Goal: Information Seeking & Learning: Find specific fact

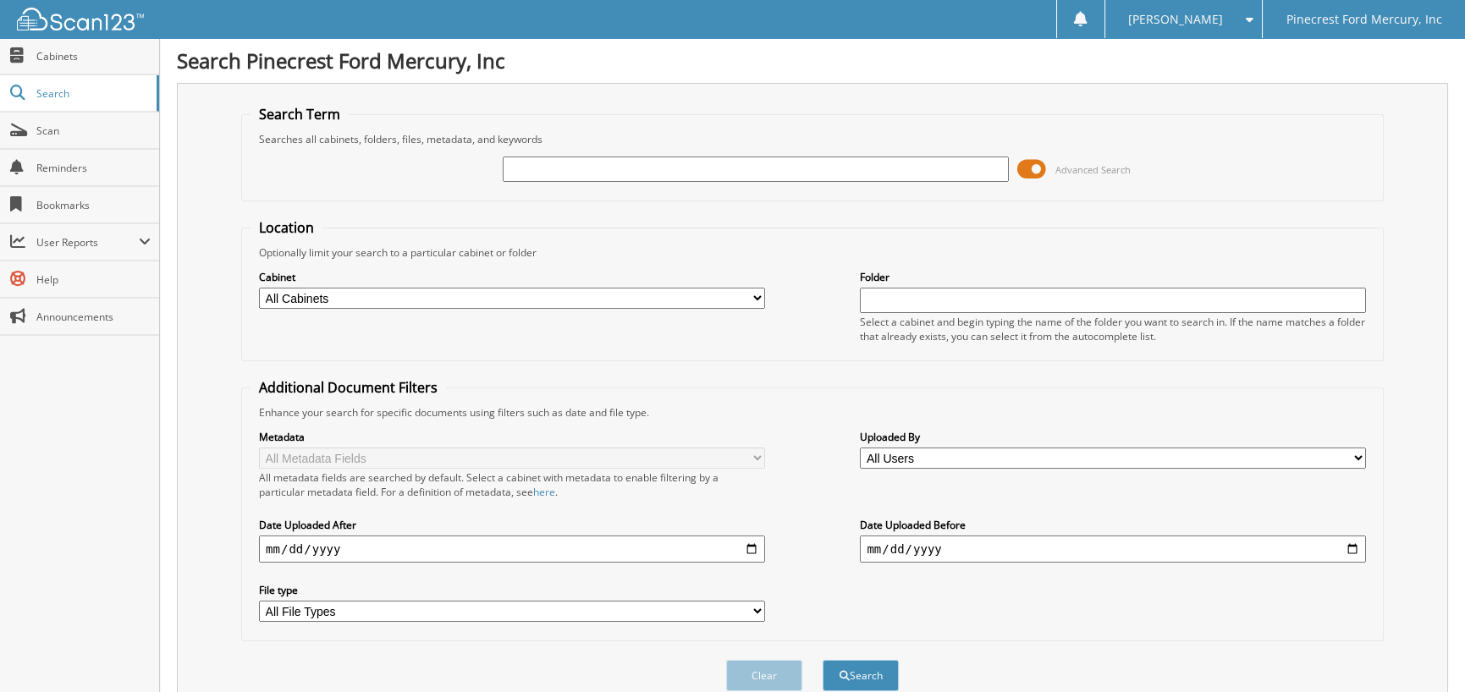
drag, startPoint x: 539, startPoint y: 164, endPoint x: 543, endPoint y: 153, distance: 11.8
click at [543, 155] on div at bounding box center [756, 169] width 506 height 29
type input "83240"
click at [822, 660] on button "Search" at bounding box center [860, 675] width 76 height 31
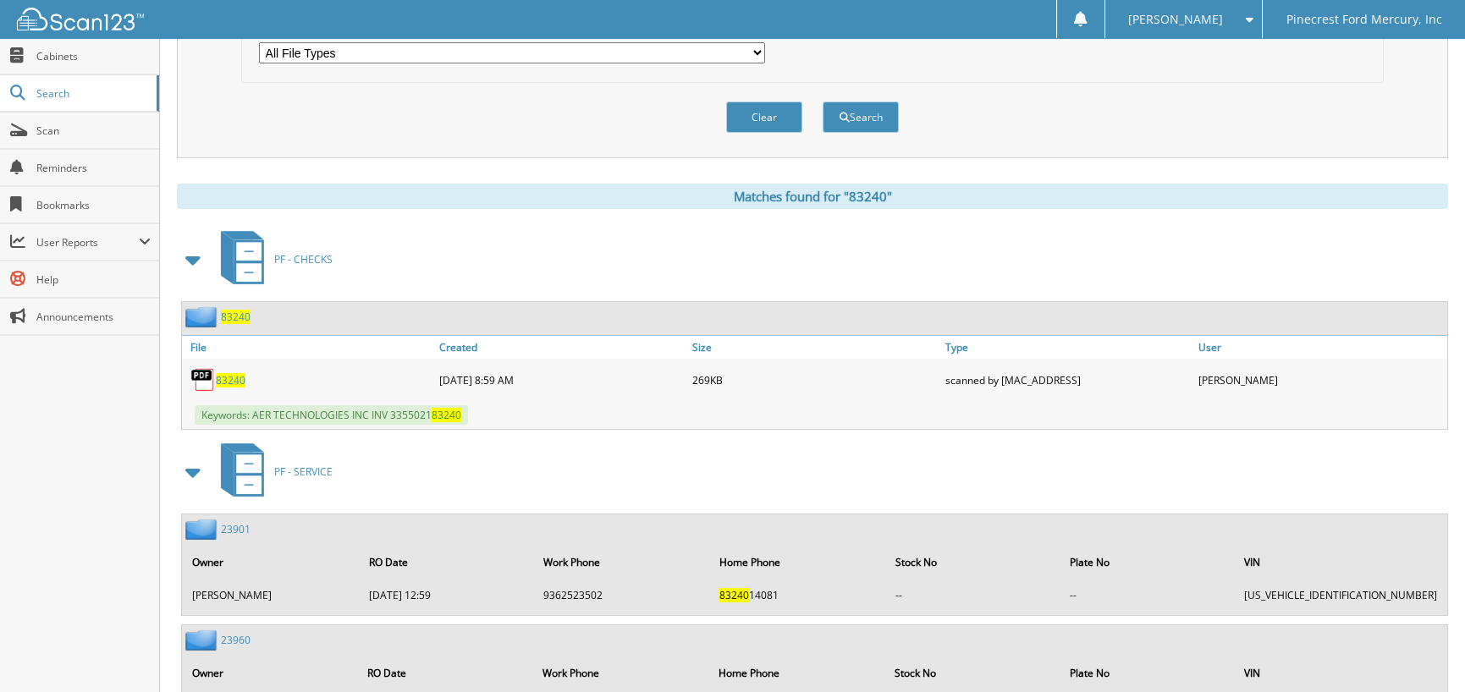
scroll to position [677, 0]
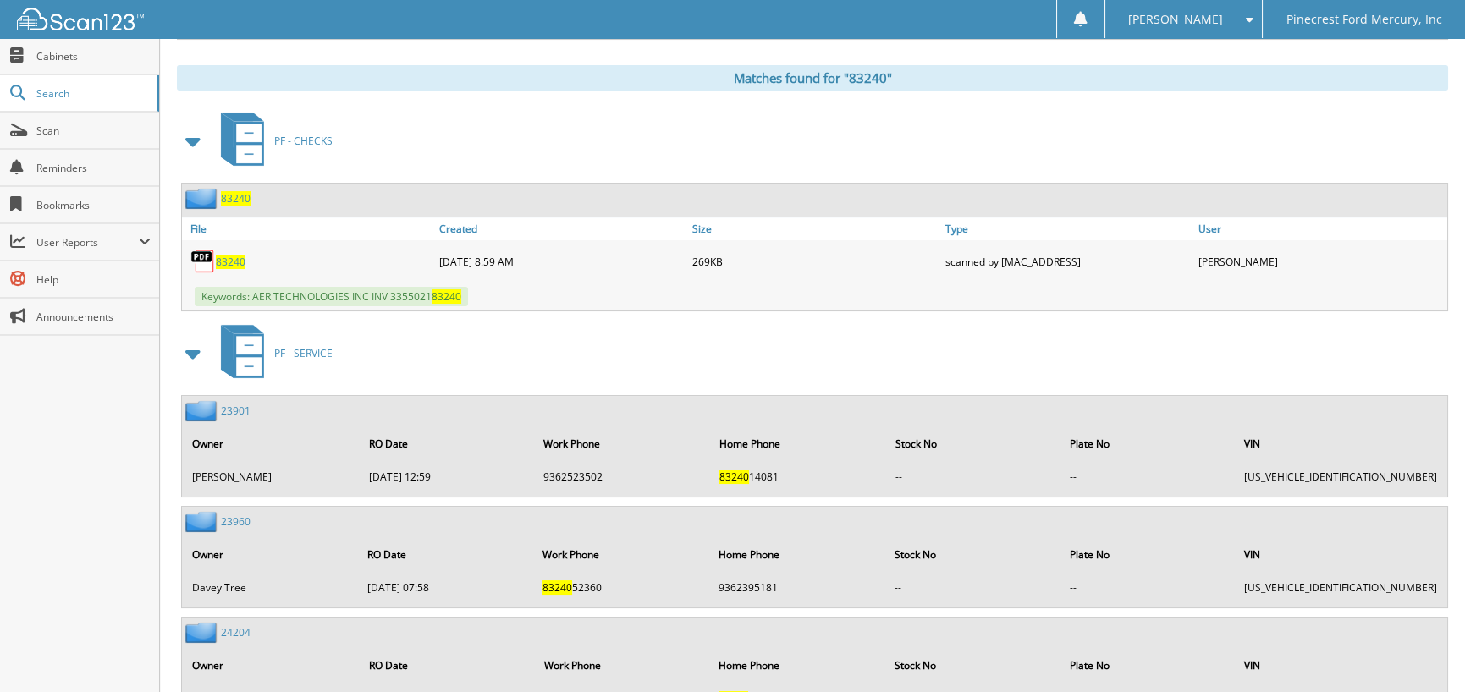
click at [236, 255] on span "83240" at bounding box center [231, 262] width 30 height 14
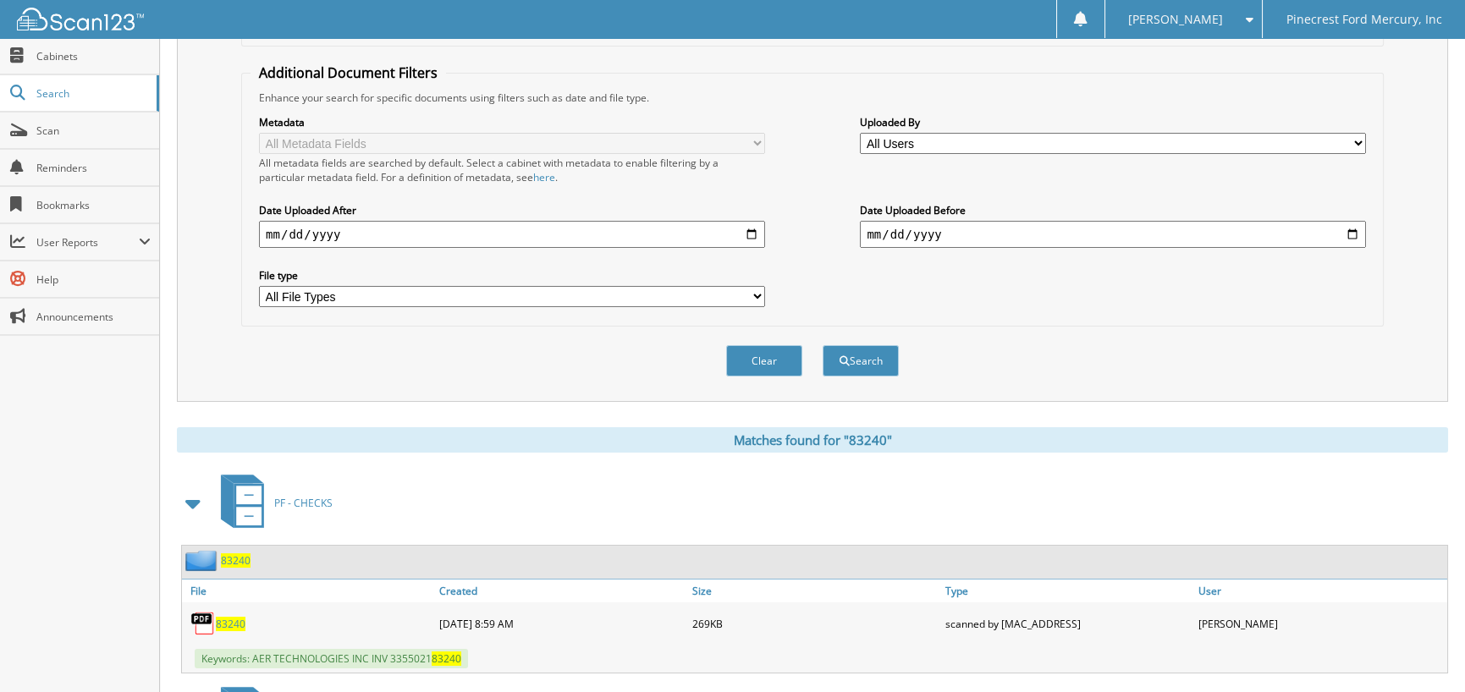
scroll to position [85, 0]
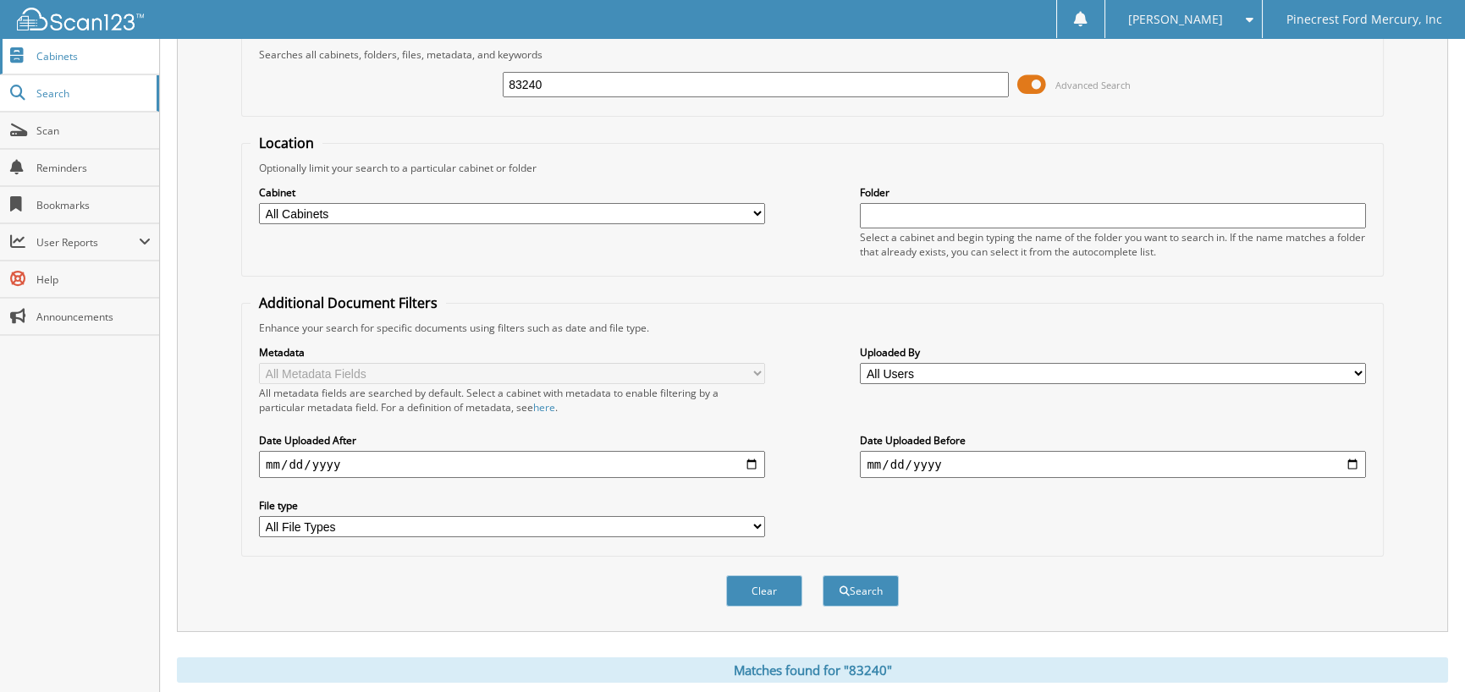
drag, startPoint x: 559, startPoint y: 81, endPoint x: 0, endPoint y: 39, distance: 560.9
click at [0, 41] on body "Verna M. Settings Logout Pinecrest Ford Mercury, Inc Close Cabinets Search Scan…" at bounding box center [732, 638] width 1465 height 1447
click at [719, 84] on input "ARCHER VOLKSWGEN INC" at bounding box center [756, 84] width 506 height 25
type input "ARCHER VOLKSWGE"
click at [271, 472] on div "Date Uploaded After" at bounding box center [512, 456] width 506 height 48
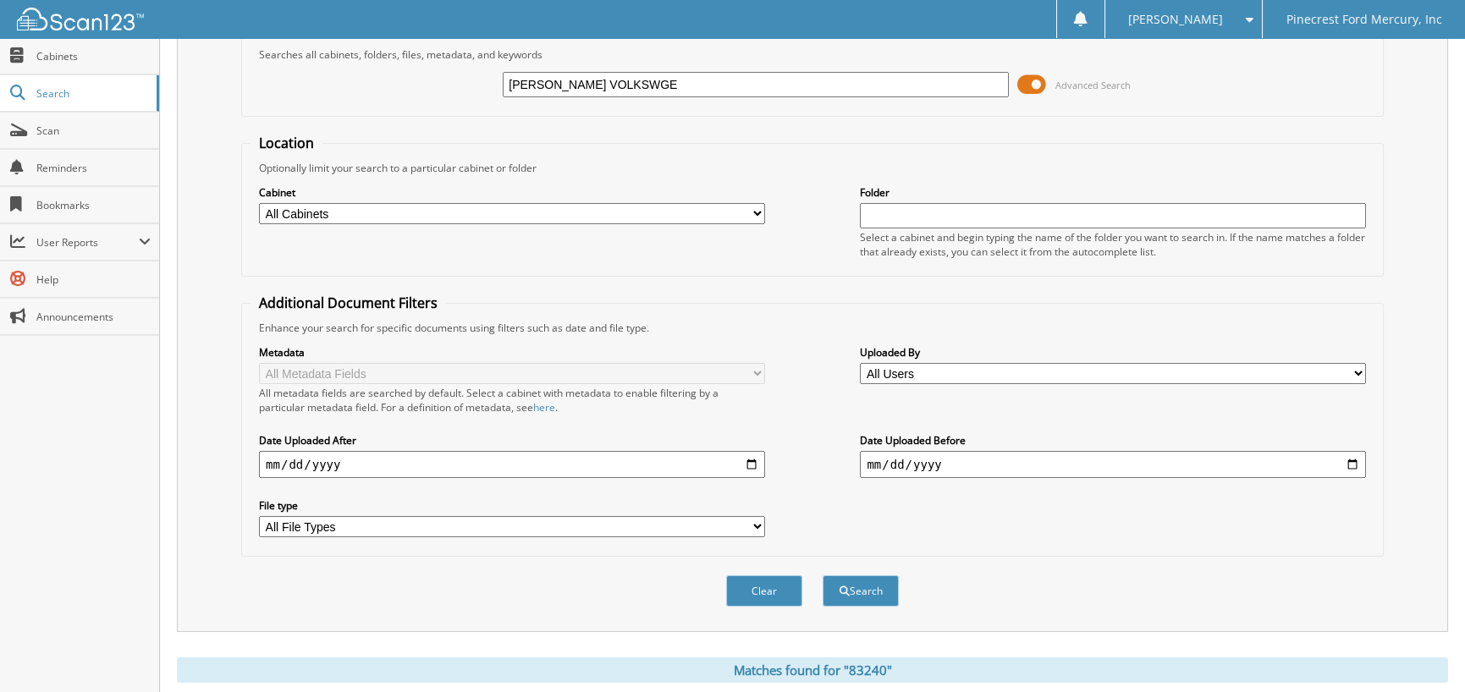
click at [273, 461] on input "date" at bounding box center [512, 464] width 506 height 27
type input "2025-01-01"
click at [822, 575] on button "Search" at bounding box center [860, 590] width 76 height 31
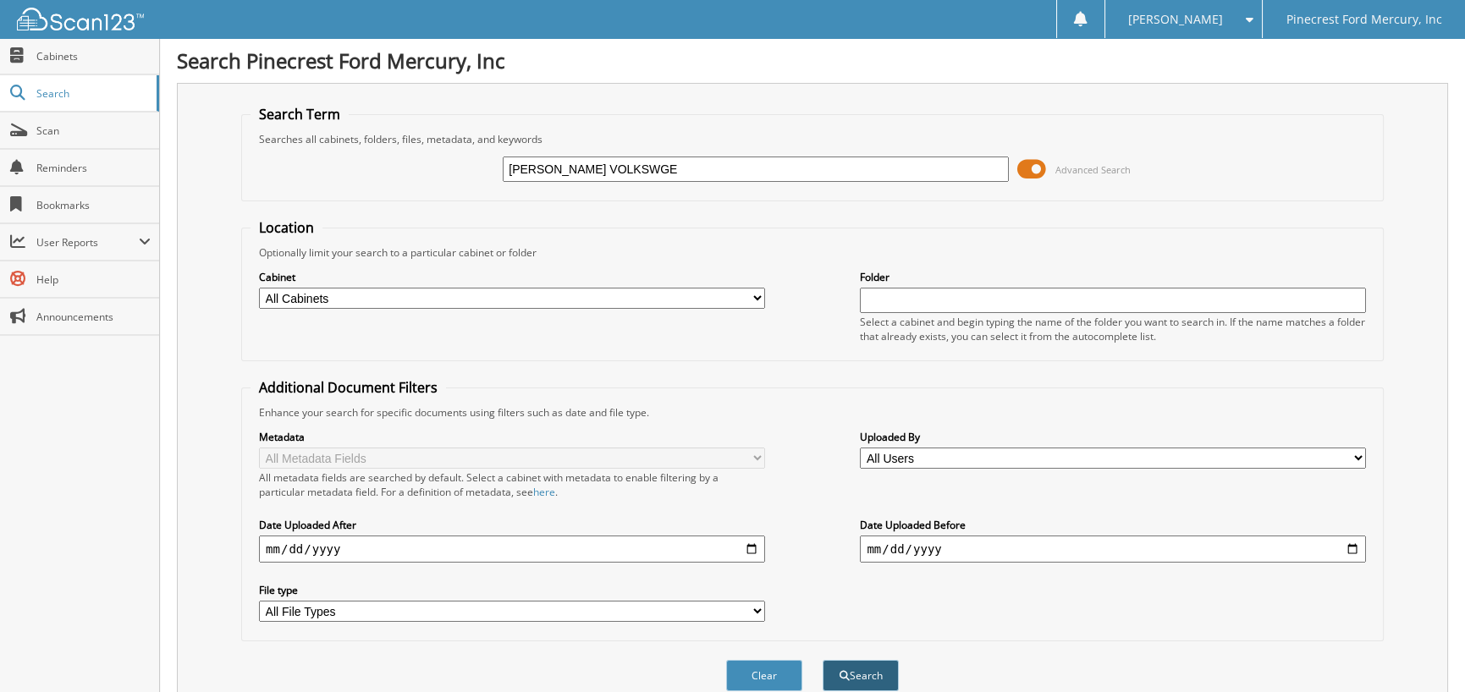
click at [856, 665] on button "Search" at bounding box center [860, 675] width 76 height 31
click at [645, 167] on input "ARCHER VOLKSWGE" at bounding box center [756, 169] width 506 height 25
type input "ARCHER VOLKSWAGEN"
click at [887, 660] on button "Search" at bounding box center [860, 675] width 76 height 31
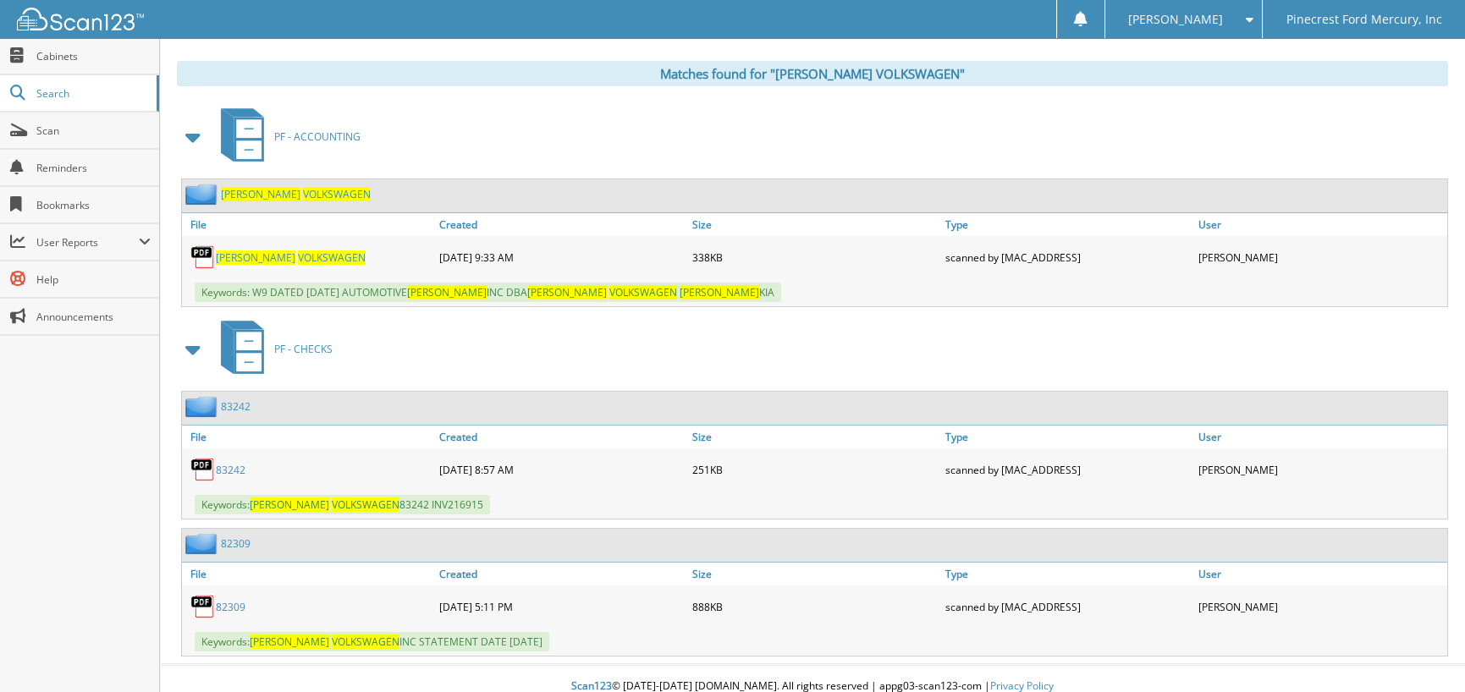
scroll to position [682, 0]
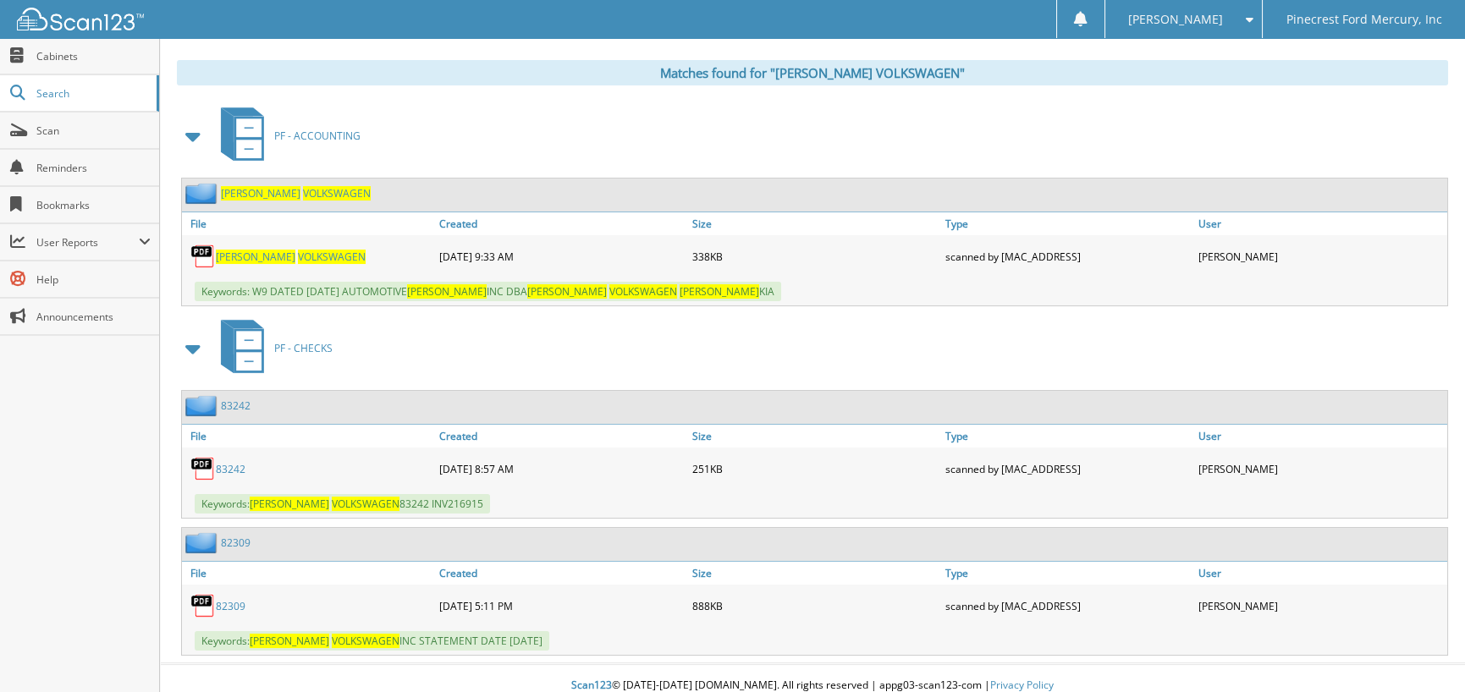
click at [229, 462] on link "83242" at bounding box center [231, 469] width 30 height 14
click at [298, 250] on span "VOLKSWAGEN" at bounding box center [332, 257] width 68 height 14
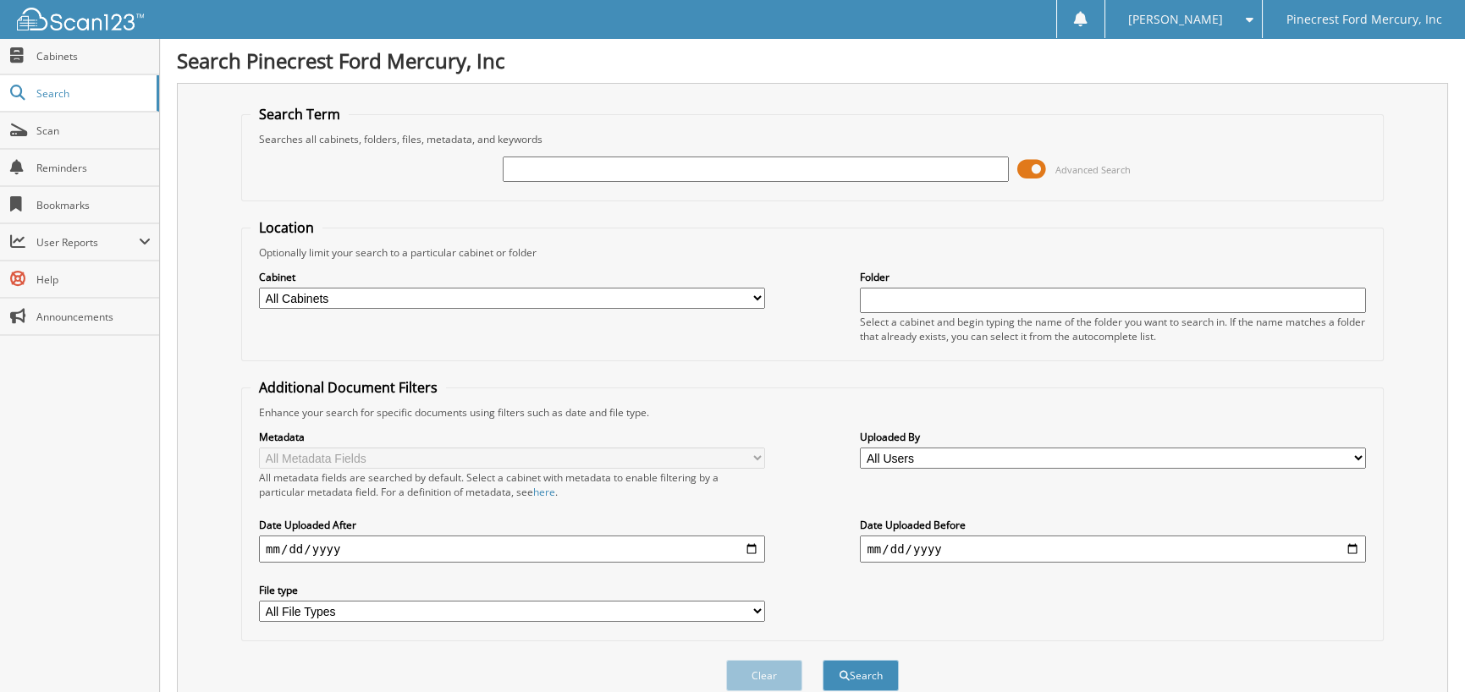
click at [690, 173] on input "text" at bounding box center [756, 169] width 506 height 25
type input "MARCO GOMEZ"
click at [863, 671] on button "Search" at bounding box center [860, 675] width 76 height 31
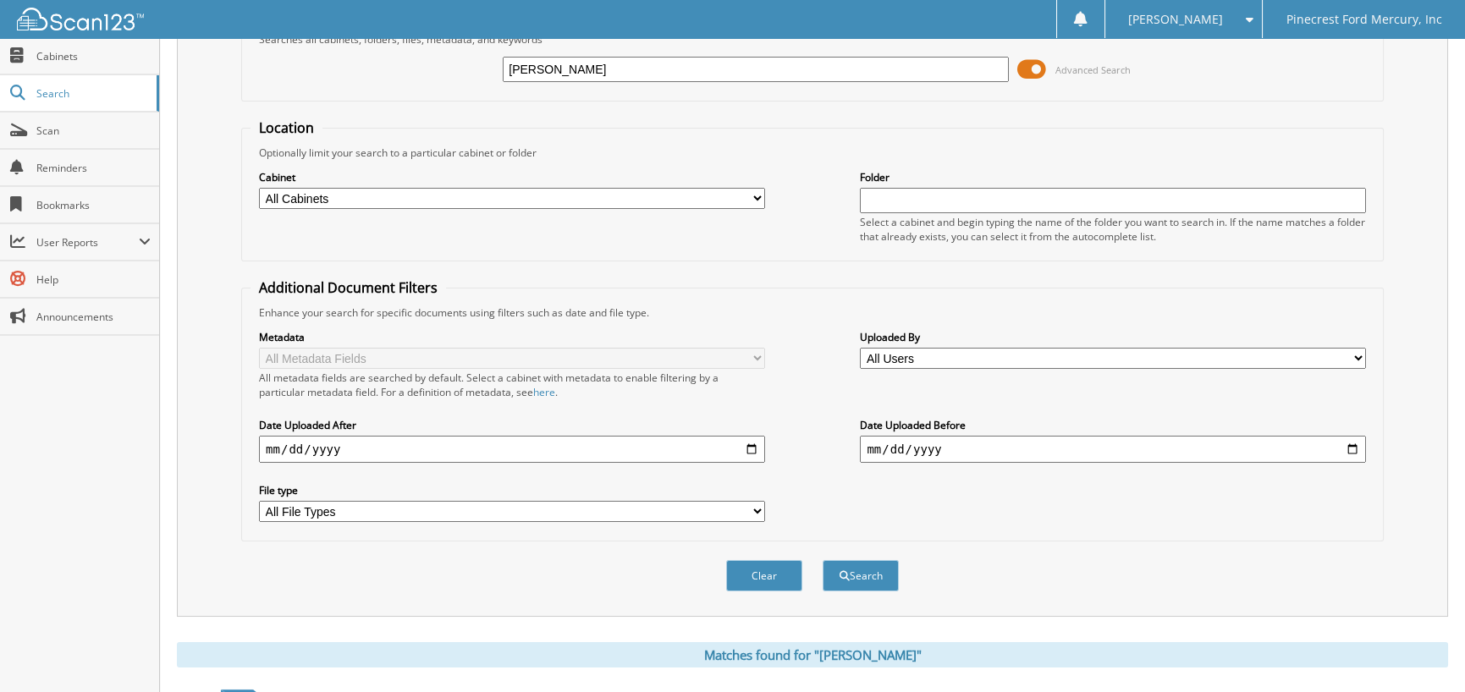
scroll to position [336, 0]
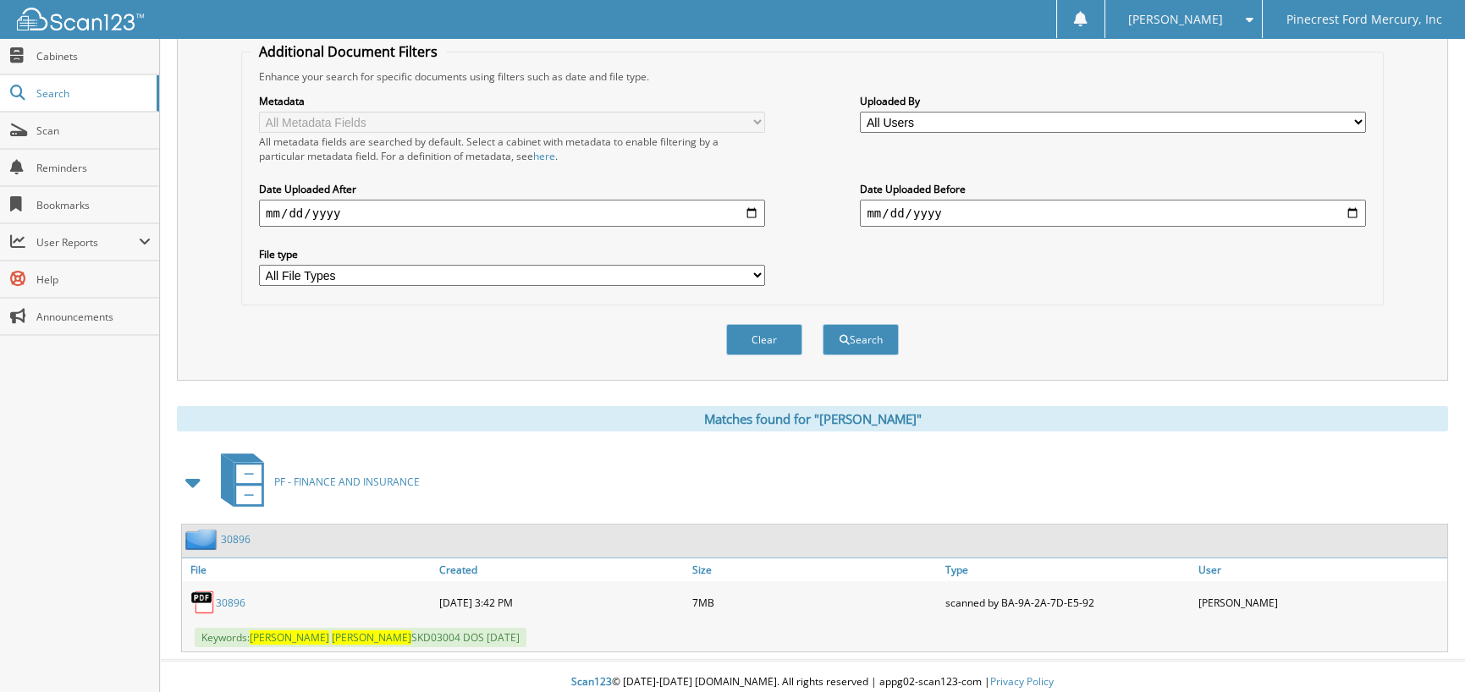
click at [239, 596] on link "30896" at bounding box center [231, 603] width 30 height 14
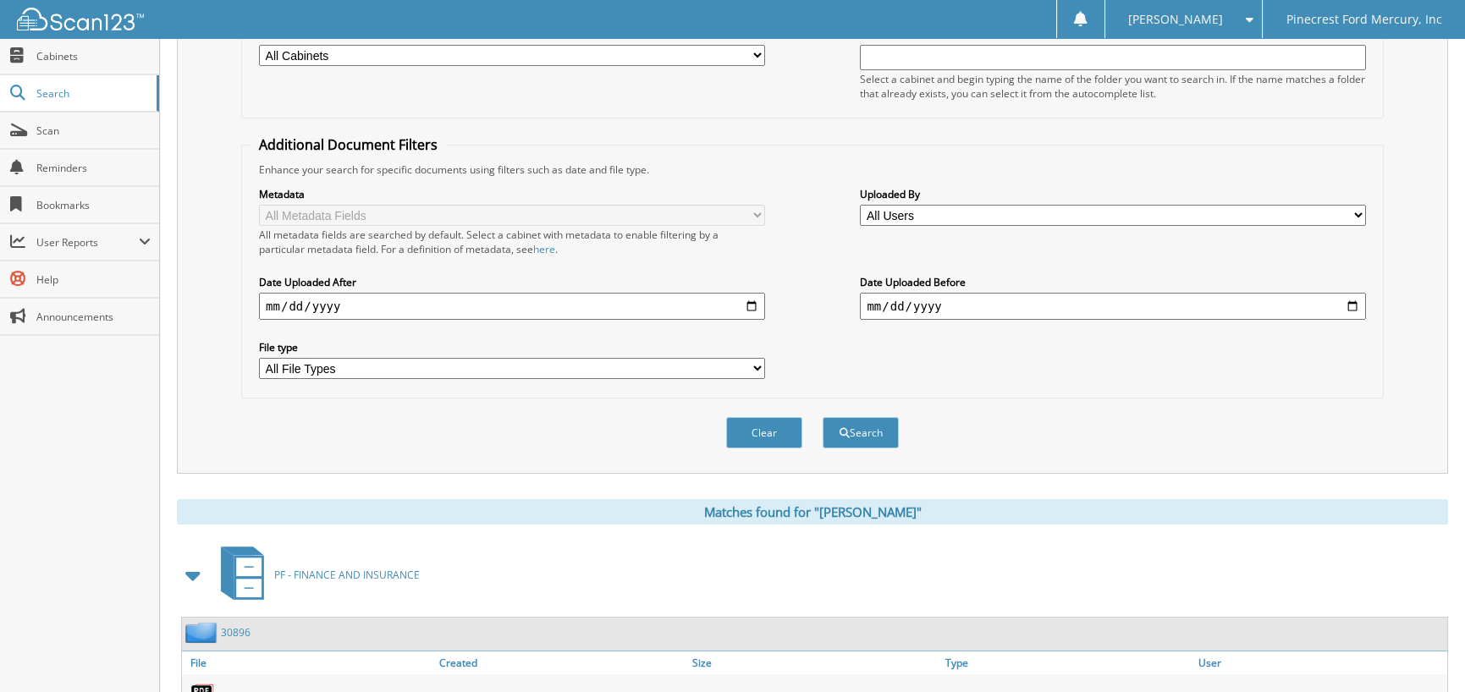
scroll to position [0, 0]
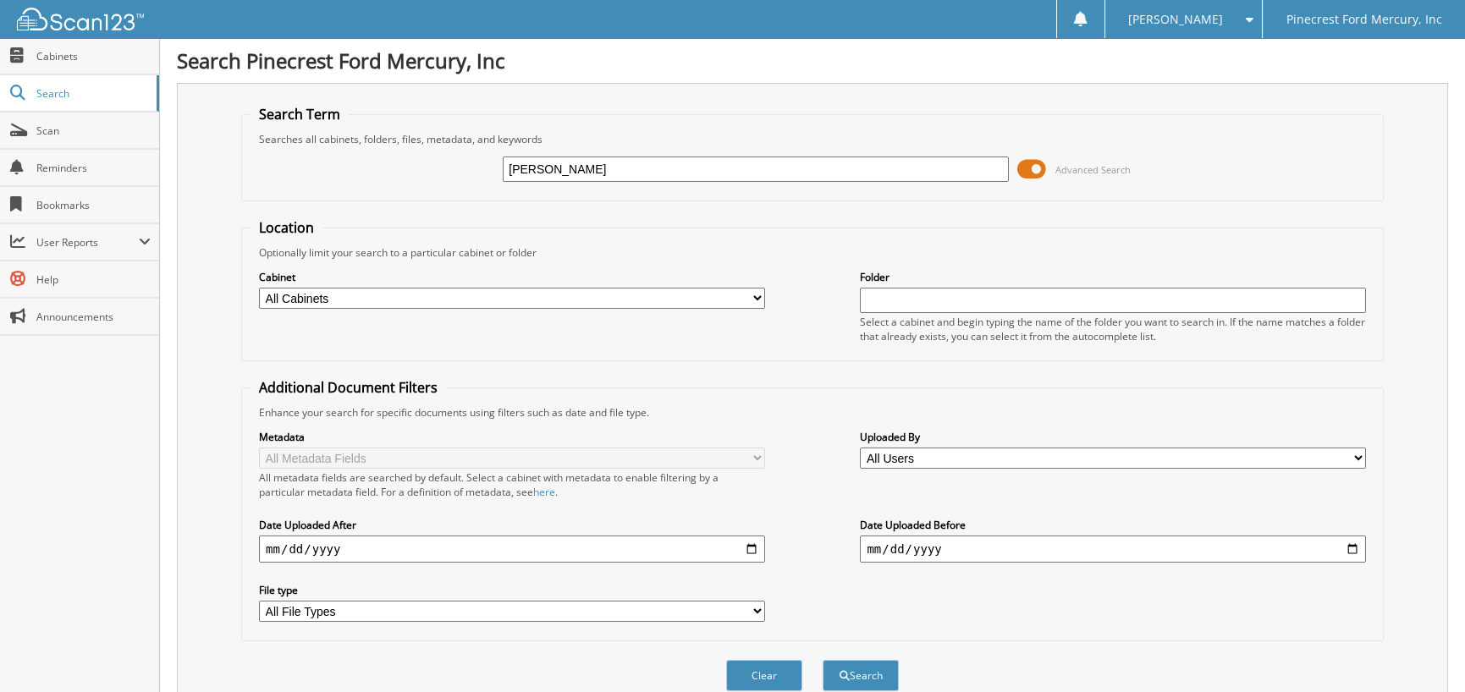
drag, startPoint x: 634, startPoint y: 168, endPoint x: 365, endPoint y: 193, distance: 270.2
click at [365, 193] on fieldset "Search Term Searches all cabinets, folders, files, metadata, and keywords [PERS…" at bounding box center [812, 153] width 1142 height 96
type input "I"
click at [553, 174] on input "text" at bounding box center [756, 169] width 506 height 25
type input "ARCHER"
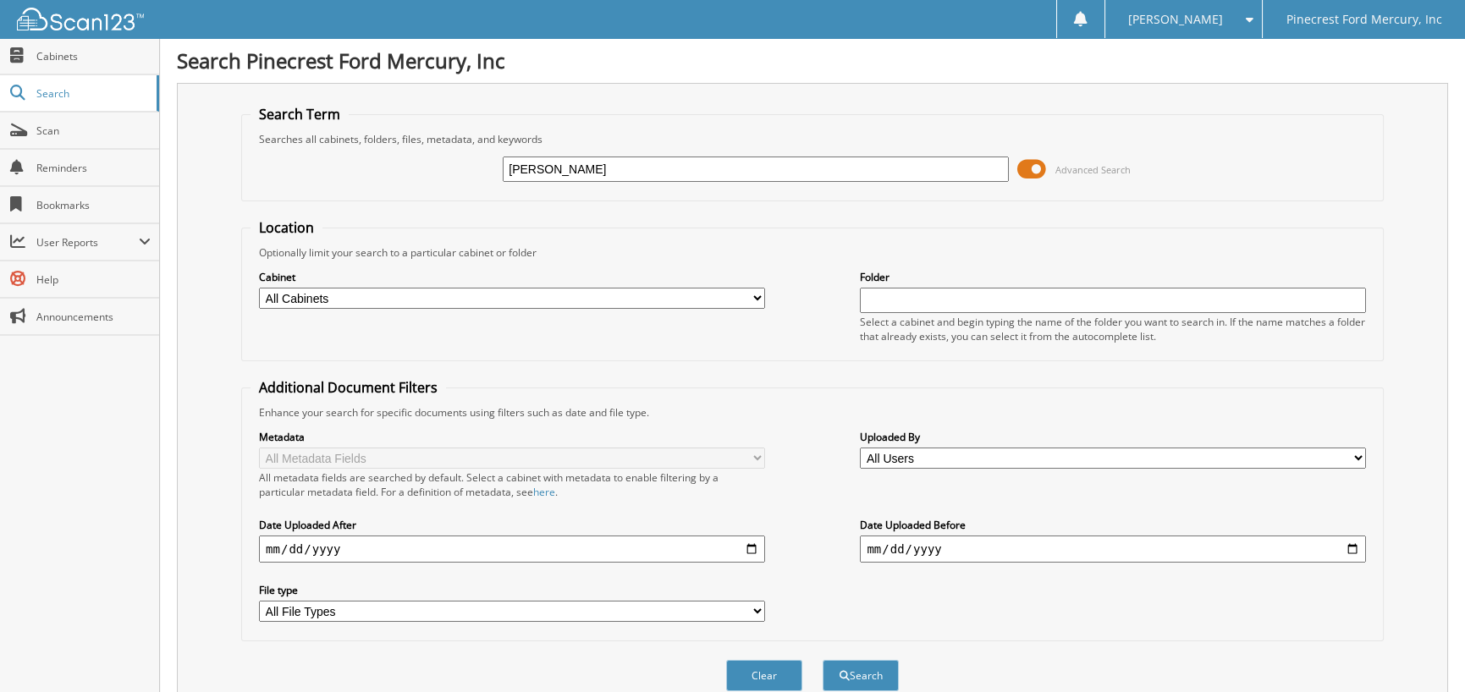
click at [267, 542] on input "date" at bounding box center [512, 549] width 506 height 27
type input "[DATE]"
click at [860, 670] on button "Search" at bounding box center [860, 675] width 76 height 31
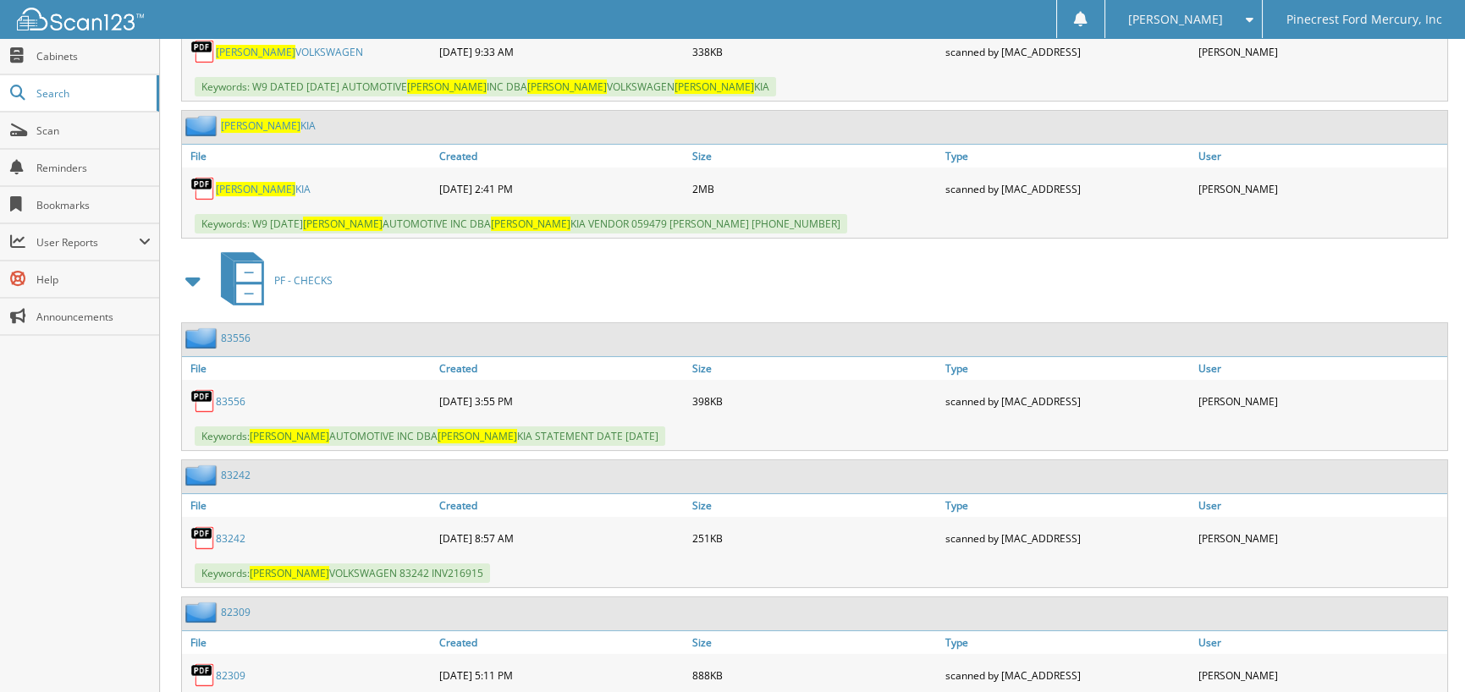
scroll to position [931, 0]
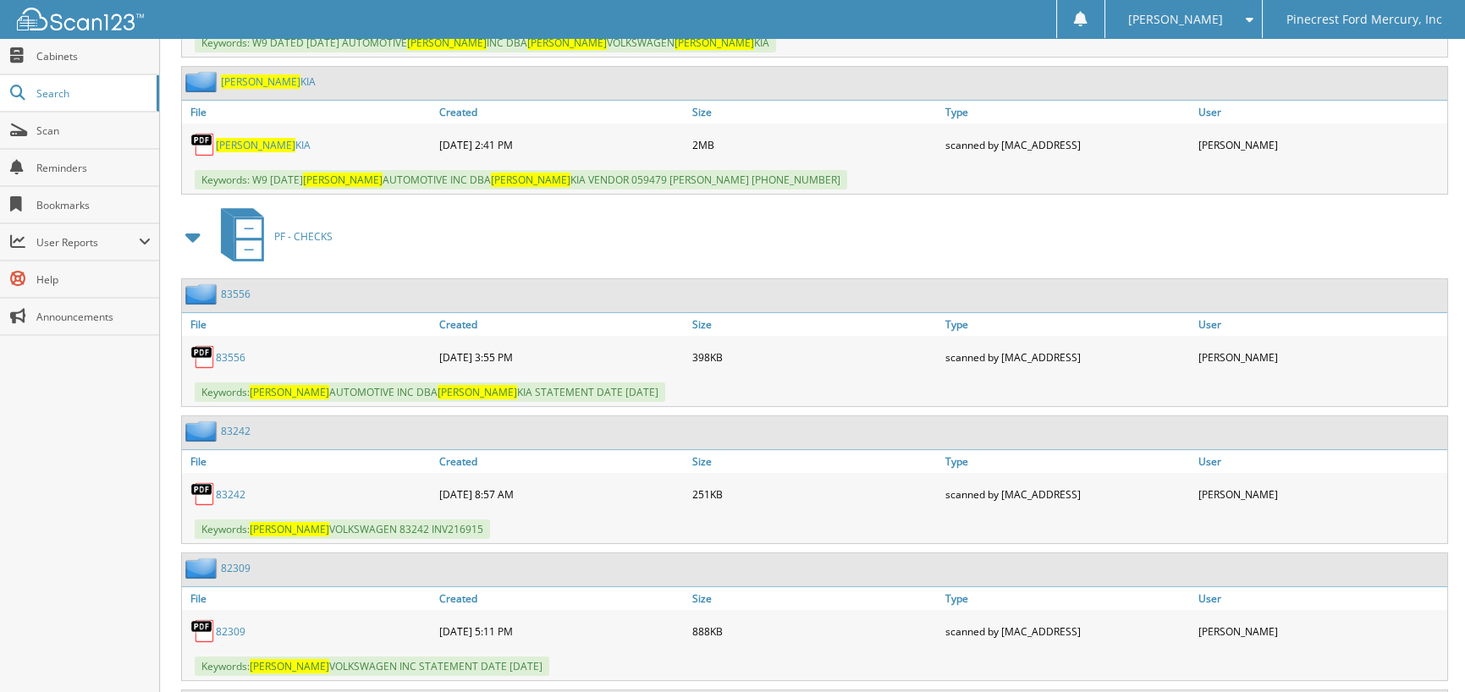
click at [226, 487] on link "83242" at bounding box center [231, 494] width 30 height 14
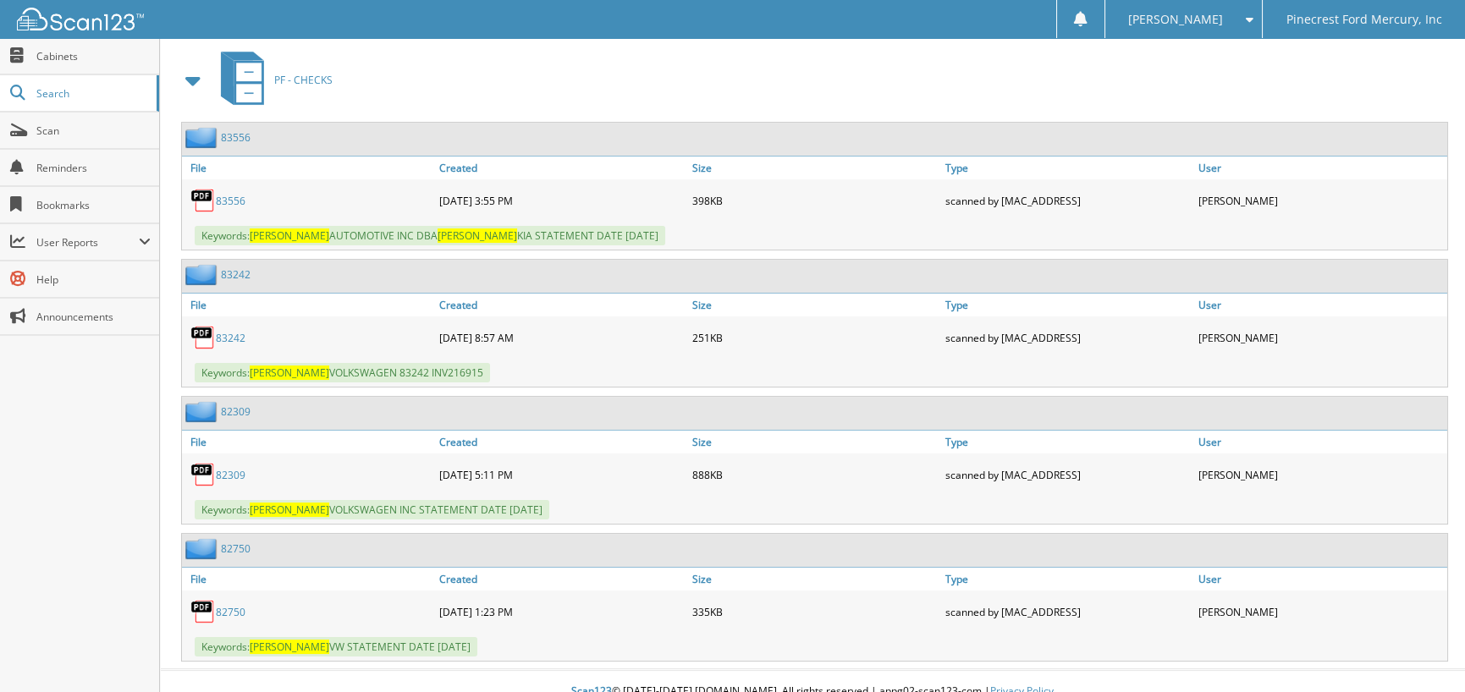
scroll to position [1088, 0]
click at [235, 467] on link "82309" at bounding box center [231, 474] width 30 height 14
click at [228, 604] on link "82750" at bounding box center [231, 611] width 30 height 14
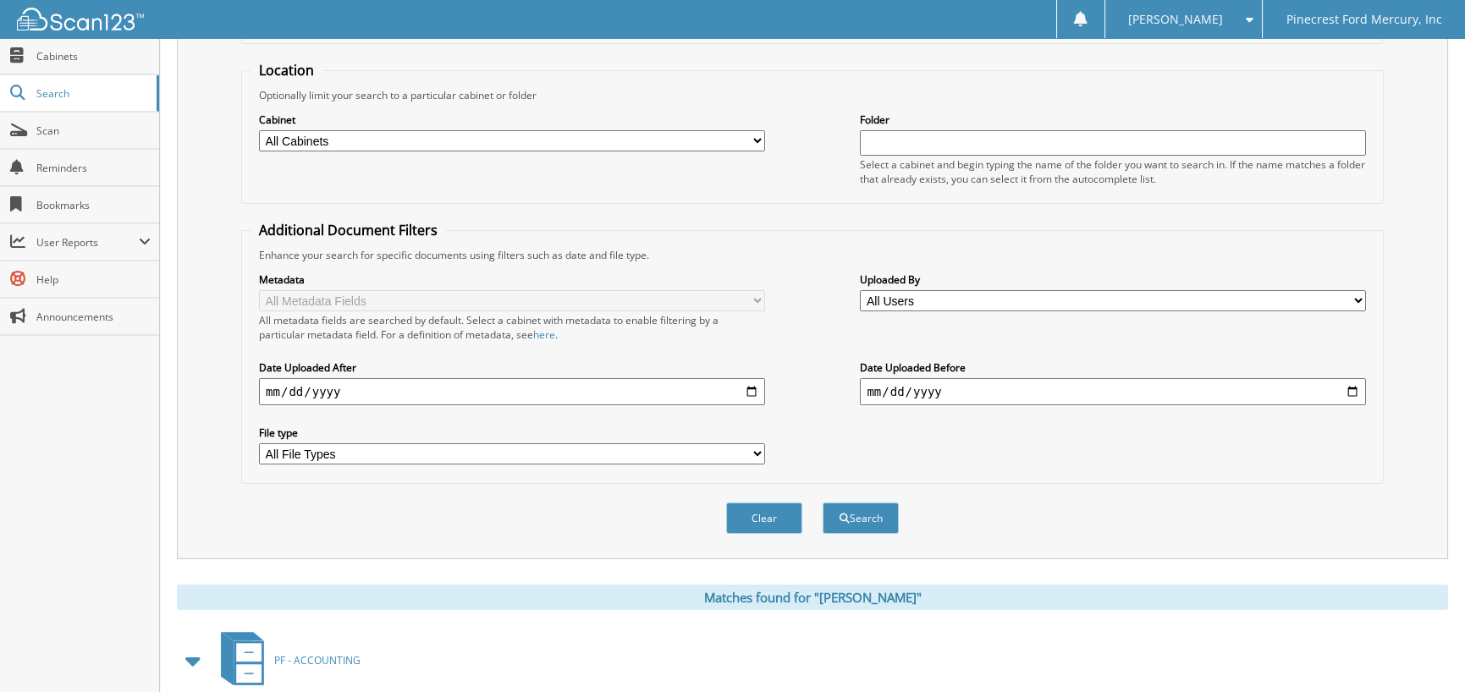
scroll to position [0, 0]
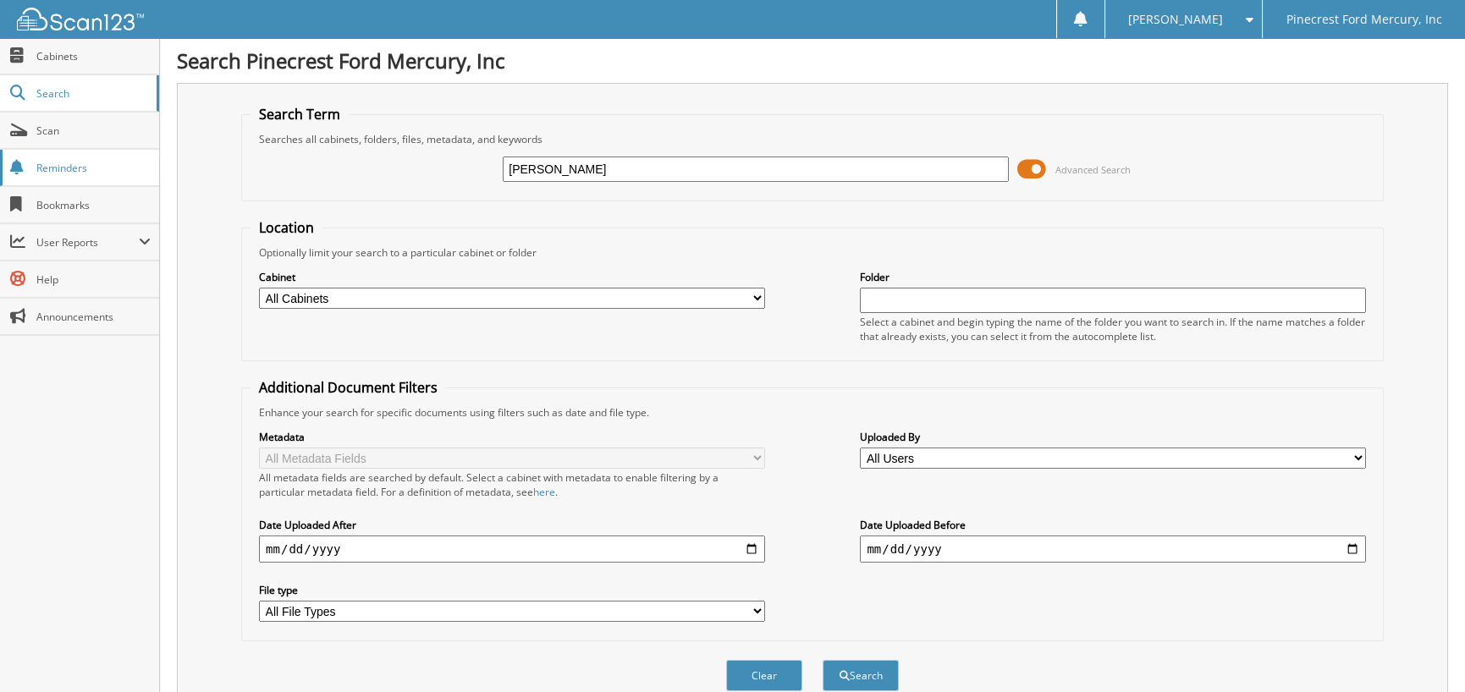
drag, startPoint x: 580, startPoint y: 168, endPoint x: 118, endPoint y: 179, distance: 461.3
type input "sfa04030"
click at [822, 660] on button "Search" at bounding box center [860, 675] width 76 height 31
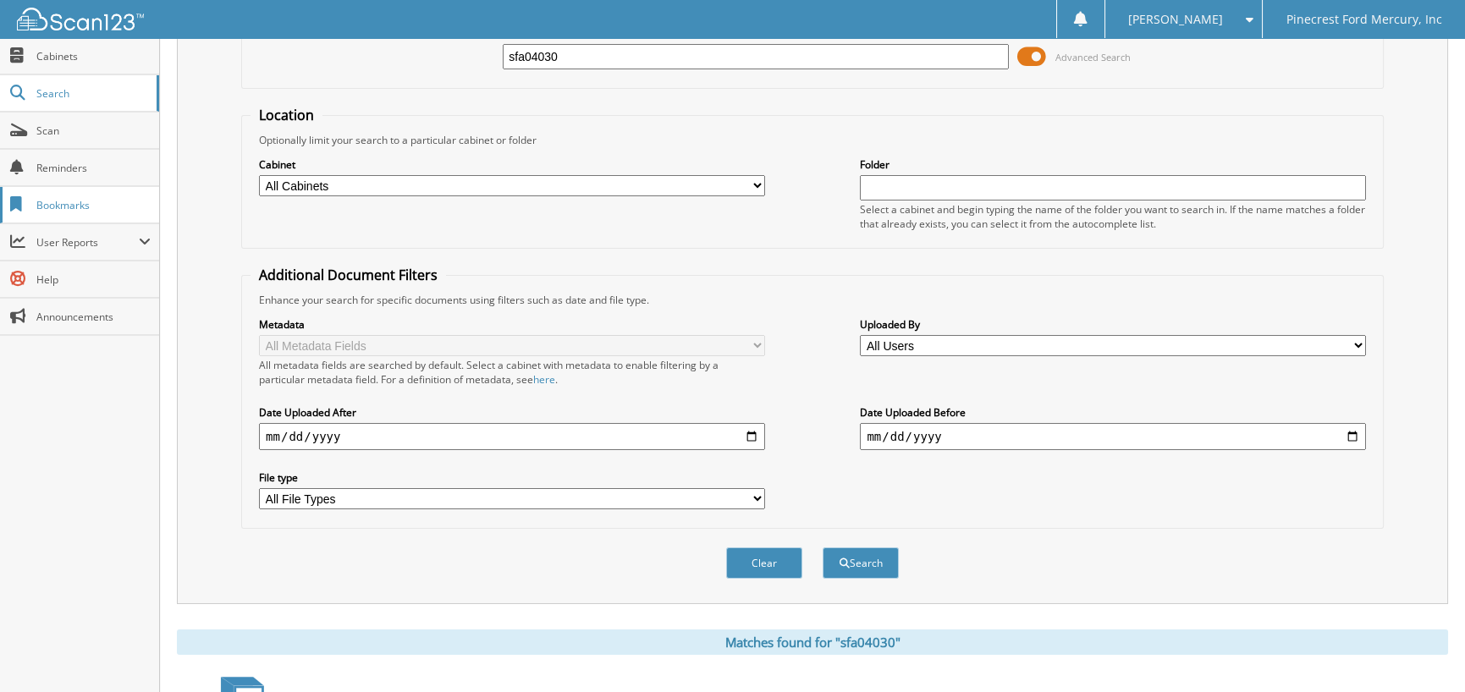
scroll to position [336, 0]
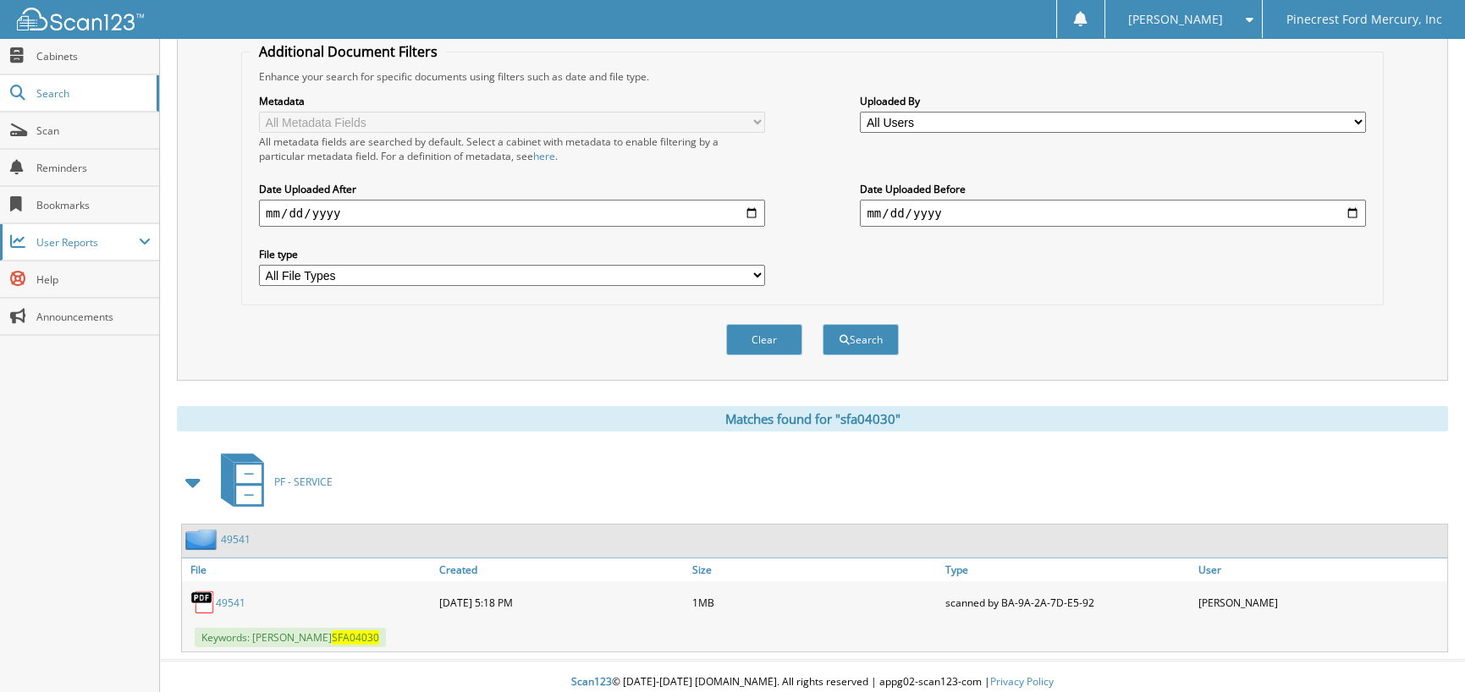
click at [61, 240] on span "User Reports" at bounding box center [87, 242] width 102 height 14
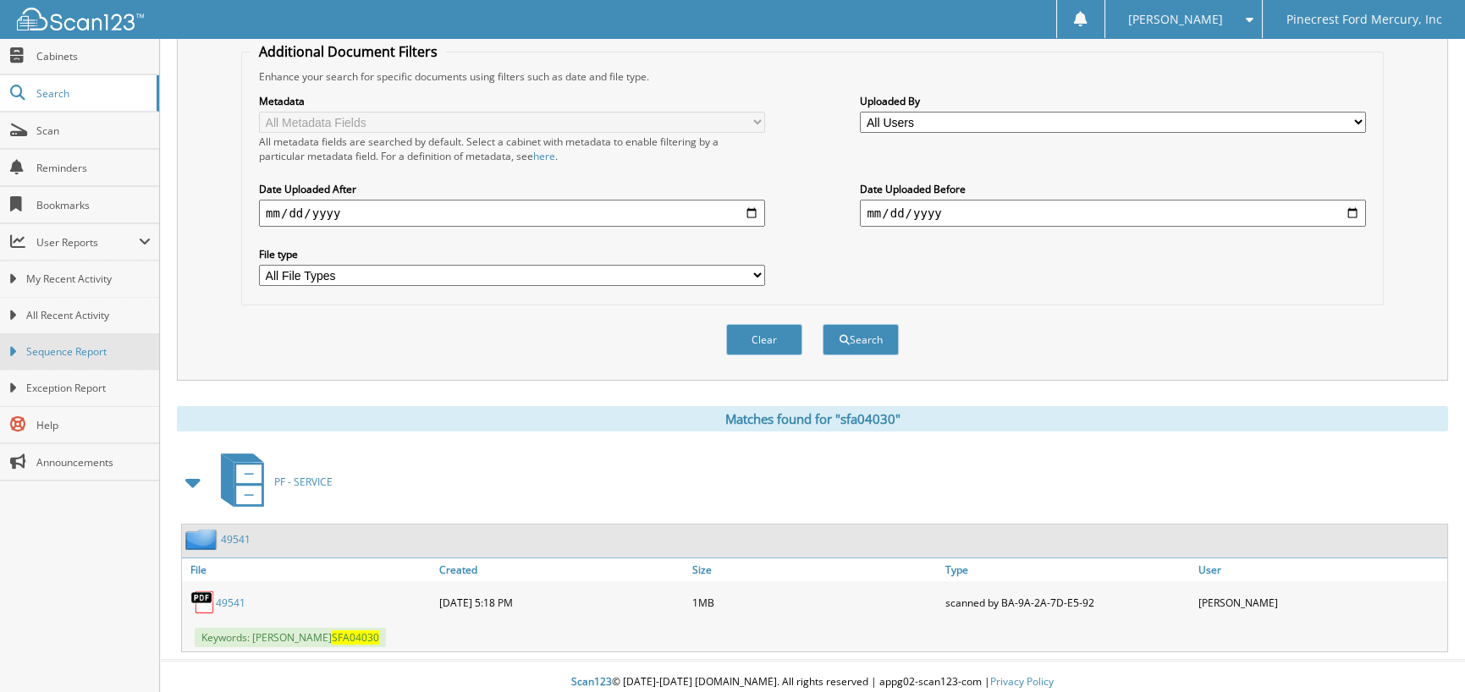
click at [46, 345] on span "Sequence Report" at bounding box center [88, 351] width 124 height 15
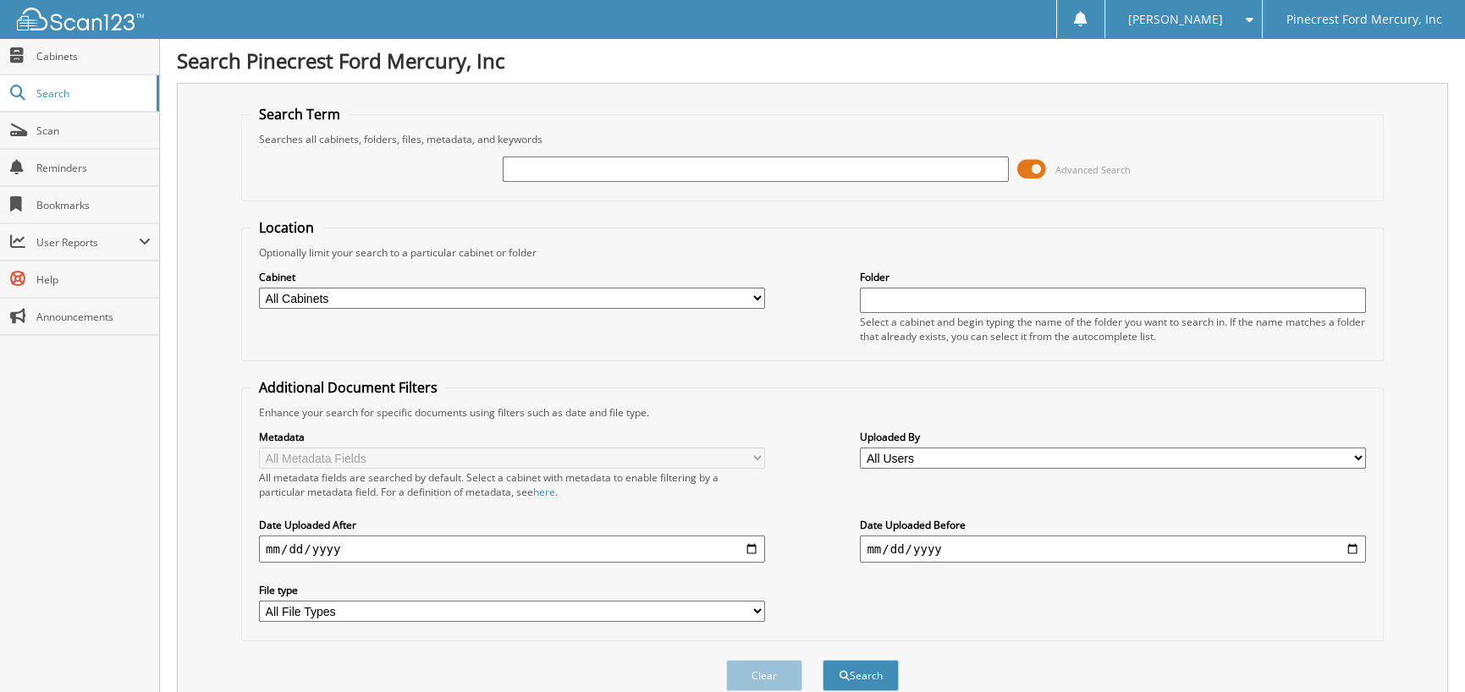
click at [558, 176] on input "text" at bounding box center [756, 169] width 506 height 25
type input "SEE12897"
click at [822, 660] on button "Search" at bounding box center [860, 675] width 76 height 31
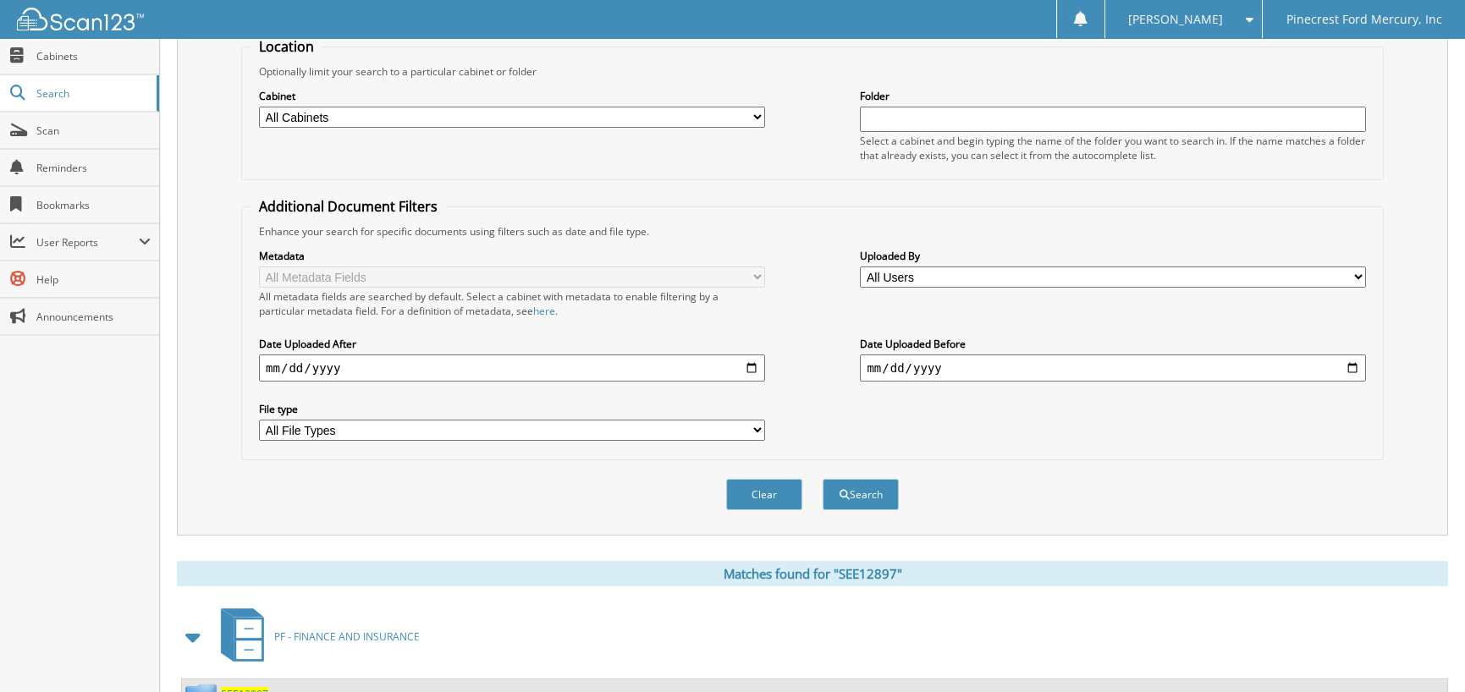
scroll to position [308, 0]
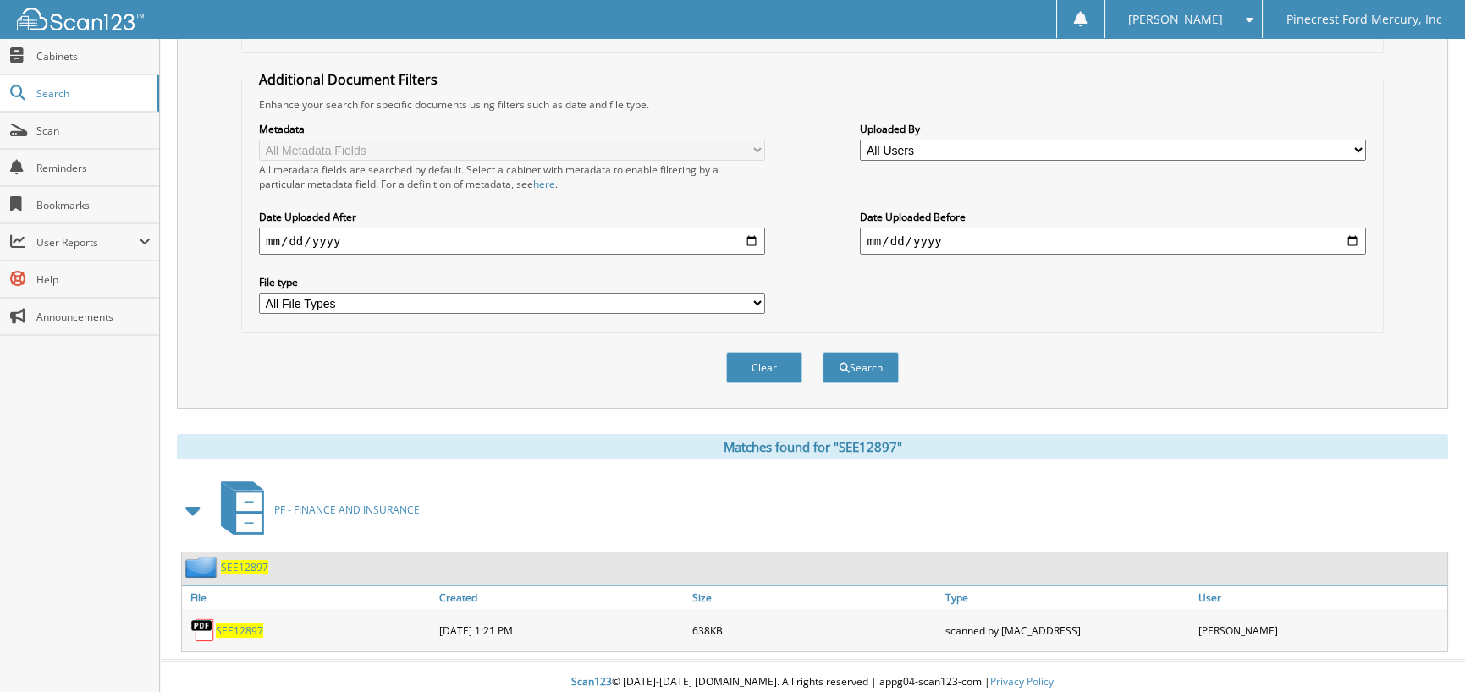
click at [228, 624] on span "SEE12897" at bounding box center [239, 631] width 47 height 14
